Goal: Transaction & Acquisition: Purchase product/service

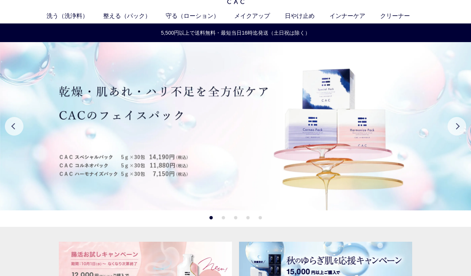
scroll to position [6, 0]
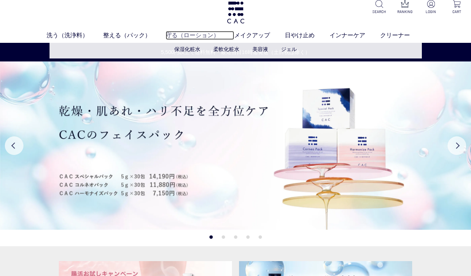
click at [175, 36] on link "守る（ローション）" at bounding box center [200, 35] width 68 height 9
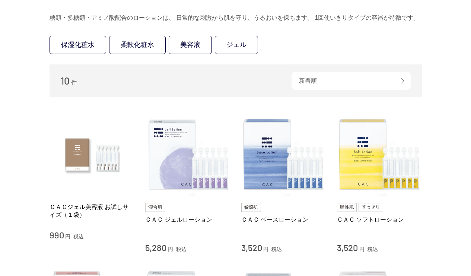
scroll to position [130, 0]
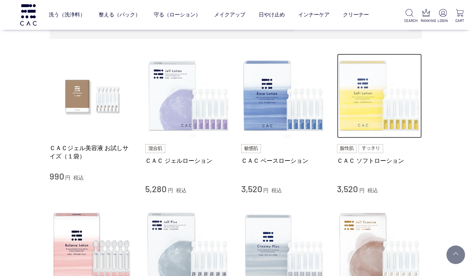
click at [353, 99] on img at bounding box center [379, 96] width 85 height 85
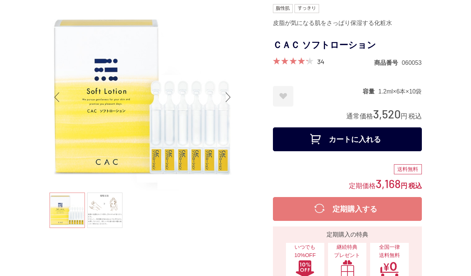
scroll to position [74, 0]
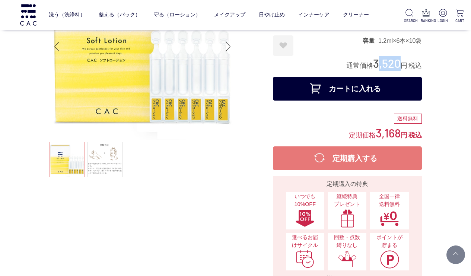
drag, startPoint x: 374, startPoint y: 61, endPoint x: 394, endPoint y: 61, distance: 20.1
click at [394, 61] on span "3,520" at bounding box center [387, 63] width 28 height 14
drag, startPoint x: 401, startPoint y: 64, endPoint x: 373, endPoint y: 64, distance: 27.9
click at [373, 64] on div "通常価格 3,520 円 税込" at bounding box center [384, 63] width 76 height 15
copy span "3,520"
